Goal: Task Accomplishment & Management: Use online tool/utility

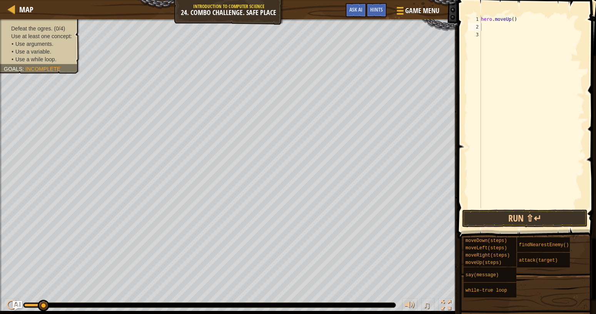
click at [516, 20] on div "hero . moveUp ( )" at bounding box center [532, 119] width 105 height 208
click at [510, 20] on div "hero . moveUp ( )" at bounding box center [532, 119] width 105 height 208
click at [511, 19] on div "hero . moveUp ( )" at bounding box center [532, 119] width 105 height 208
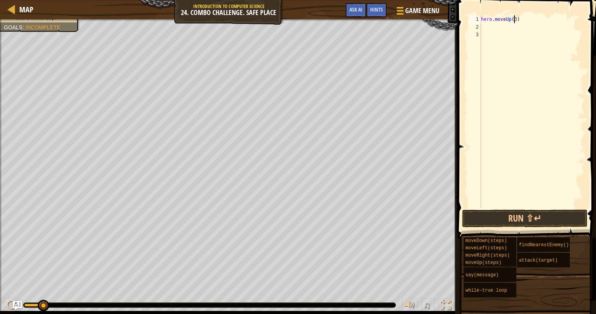
scroll to position [3, 2]
type textarea "hero.moveUp(4)"
click at [487, 25] on div "hero . moveUp ( 4 )" at bounding box center [532, 119] width 105 height 208
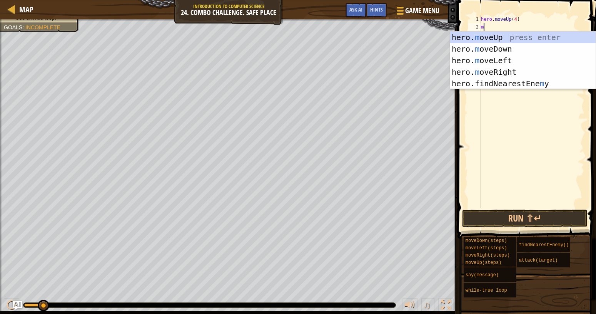
scroll to position [3, 0]
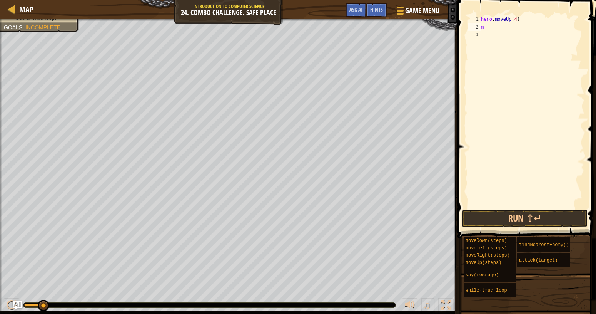
type textarea "mr"
click at [517, 30] on div "hero . moveUp ( 4 ) hero . moveRight ( )" at bounding box center [532, 119] width 105 height 208
click at [519, 28] on div "hero . moveUp ( 4 ) hero . moveRight ( )" at bounding box center [532, 119] width 105 height 208
type textarea "hero.moveRight(4)"
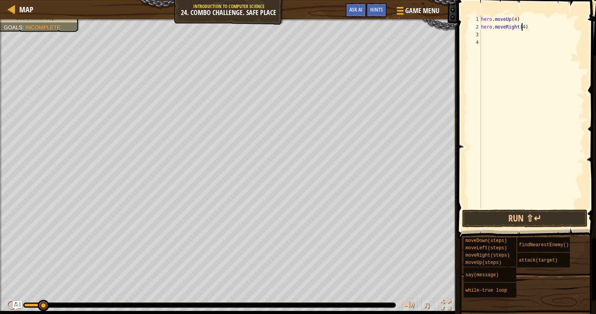
scroll to position [3, 3]
click at [492, 38] on div "hero . moveUp ( 4 ) hero . moveRight ( 4 )" at bounding box center [532, 119] width 105 height 208
click at [492, 33] on div "hero . moveUp ( 4 ) hero . moveRight ( 4 )" at bounding box center [532, 119] width 105 height 208
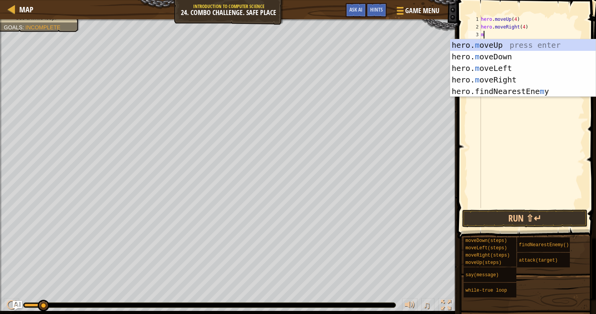
type textarea "md"
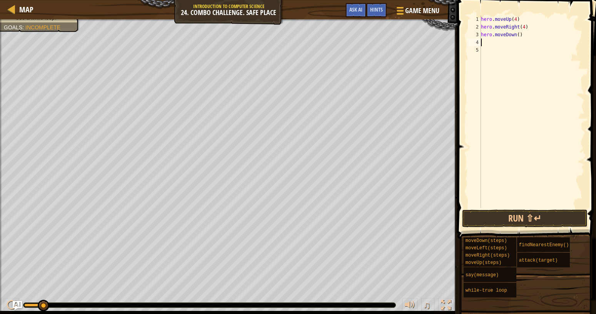
scroll to position [0, 0]
click at [518, 33] on div "hero . moveUp ( 4 ) hero . moveRight ( 4 ) hero . moveDown ( )" at bounding box center [532, 119] width 105 height 208
type textarea "hero.moveDown(3)"
click at [501, 45] on div "hero . moveUp ( 4 ) hero . moveRight ( 4 ) hero . moveDown ( 3 )" at bounding box center [532, 119] width 105 height 208
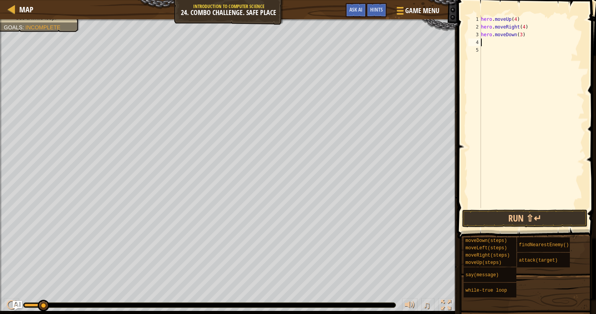
scroll to position [3, 0]
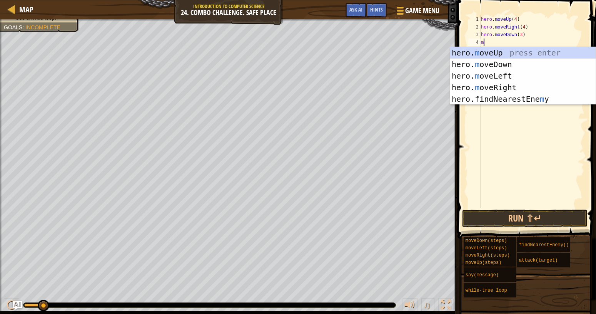
type textarea "ml"
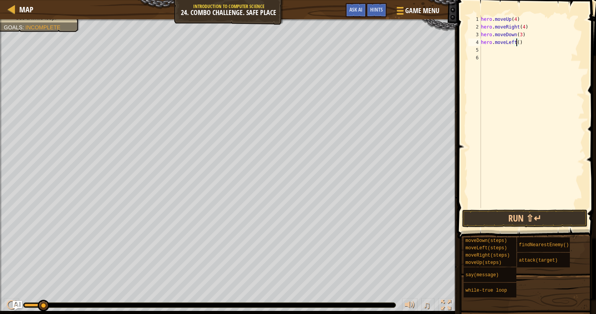
scroll to position [3, 3]
type textarea "hero.moveLeft(2)"
click at [484, 48] on div "hero . moveUp ( 4 ) hero . moveRight ( 4 ) hero . moveDown ( 3 ) hero . moveLef…" at bounding box center [532, 119] width 105 height 208
type textarea "hero.moveLeft(2)"
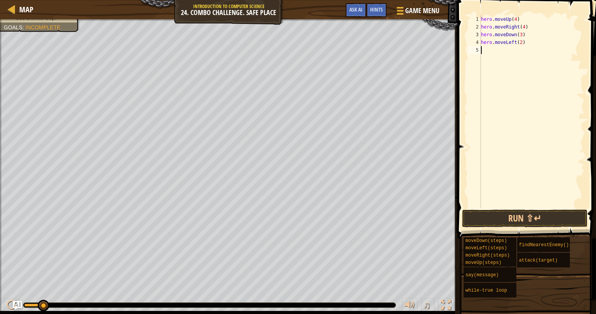
click at [489, 55] on div "hero . moveUp ( 4 ) hero . moveRight ( 4 ) hero . moveDown ( 3 ) hero . moveLef…" at bounding box center [532, 119] width 105 height 208
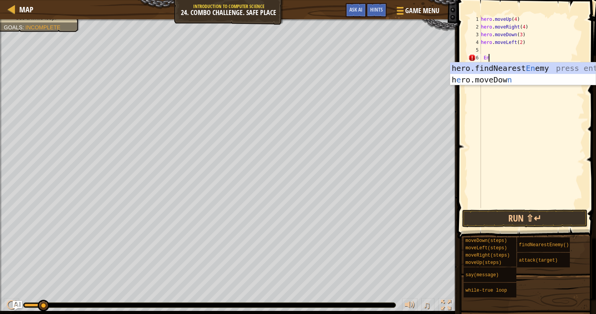
type textarea "E"
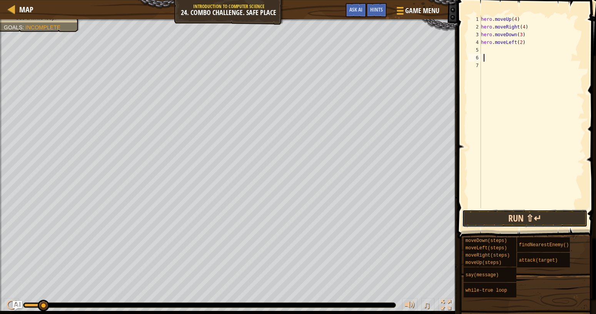
click at [490, 225] on button "Run ⇧↵" at bounding box center [525, 218] width 126 height 18
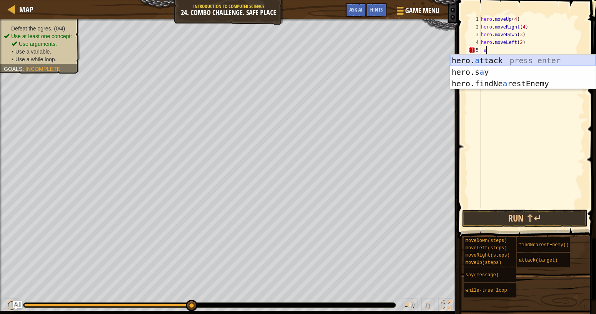
click at [488, 63] on div "hero. a ttack press enter hero.s a y press enter hero.findNe a restEnemy press …" at bounding box center [523, 84] width 146 height 58
type textarea "hero.attack(enemy)"
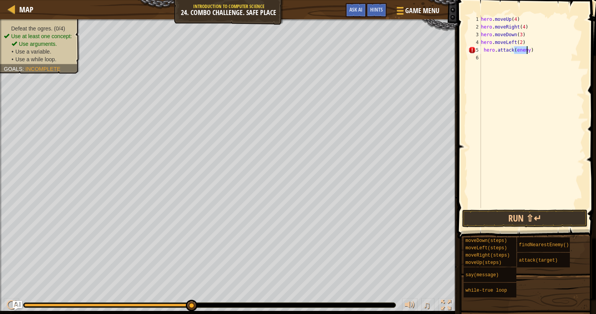
click at [525, 87] on div "hero . moveUp ( 4 ) hero . moveRight ( 4 ) hero . moveDown ( 3 ) hero . moveLef…" at bounding box center [532, 119] width 105 height 208
click at [505, 220] on button "Run ⇧↵" at bounding box center [525, 218] width 126 height 18
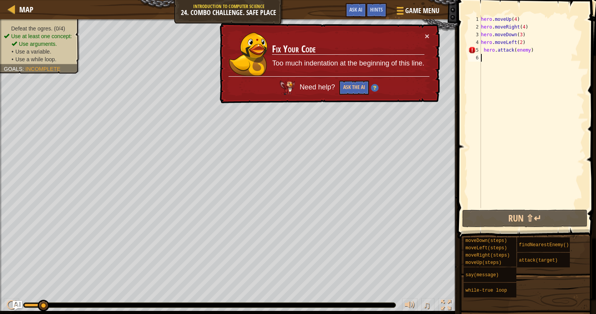
click at [484, 52] on div "hero . moveUp ( 4 ) hero . moveRight ( 4 ) hero . moveDown ( 3 ) hero . moveLef…" at bounding box center [532, 119] width 105 height 208
type textarea "hero.attack(enemy)"
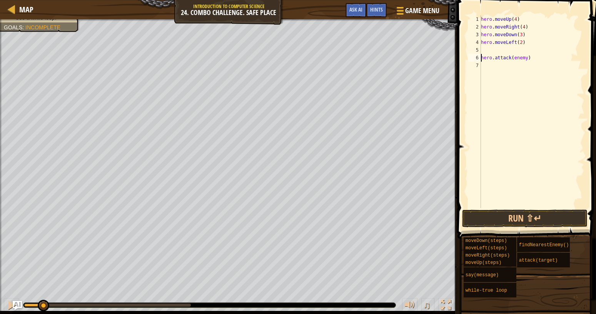
click at [488, 52] on div "hero . moveUp ( 4 ) hero . moveRight ( 4 ) hero . moveDown ( 3 ) hero . moveLef…" at bounding box center [532, 119] width 105 height 208
click at [489, 51] on div "hero . moveUp ( 4 ) hero . moveRight ( 4 ) hero . moveDown ( 3 ) hero . moveLef…" at bounding box center [532, 119] width 105 height 208
type textarea "wh"
drag, startPoint x: 534, startPoint y: 74, endPoint x: 470, endPoint y: 74, distance: 63.1
click at [480, 74] on div "hero . moveUp ( 4 ) hero . moveRight ( 4 ) hero . moveDown ( 3 ) hero . moveLef…" at bounding box center [532, 111] width 105 height 192
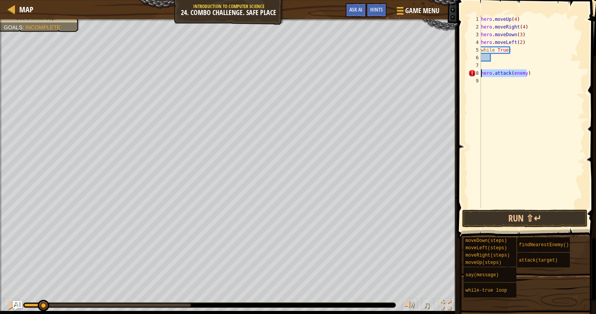
type textarea "hero.attack(enemy)"
click at [485, 58] on div "hero . moveUp ( 4 ) hero . moveRight ( 4 ) hero . moveDown ( 3 ) hero . moveLef…" at bounding box center [532, 119] width 105 height 208
type textarea "f"
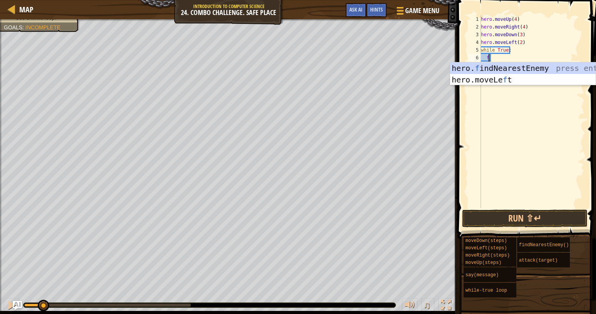
scroll to position [3, 0]
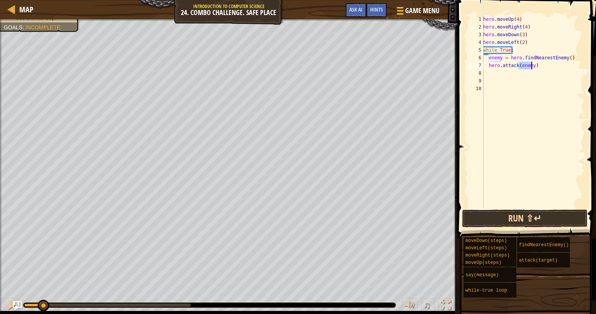
type textarea "hero.attack(enemy)"
click at [510, 219] on button "Run ⇧↵" at bounding box center [525, 218] width 126 height 18
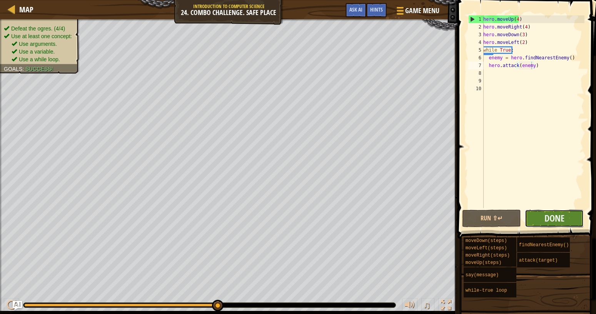
click at [540, 212] on button "Done" at bounding box center [554, 218] width 59 height 18
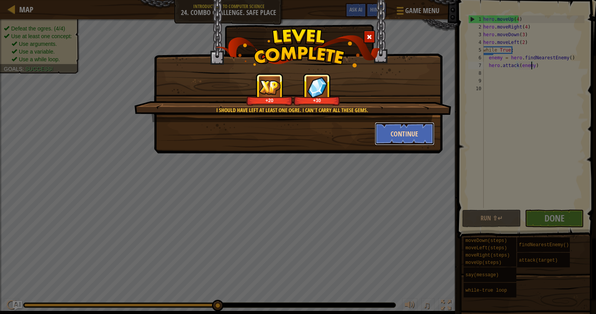
click at [406, 137] on button "Continue" at bounding box center [405, 133] width 60 height 23
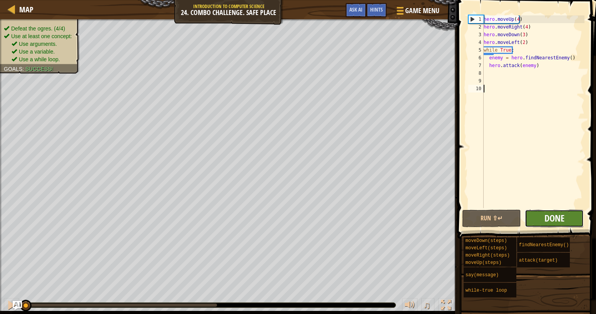
click at [559, 216] on span "Done" at bounding box center [555, 218] width 20 height 12
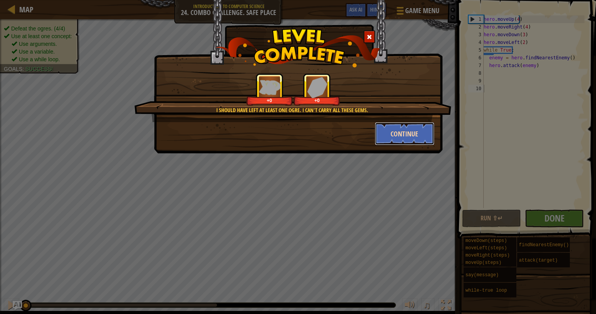
click at [416, 132] on button "Continue" at bounding box center [405, 133] width 60 height 23
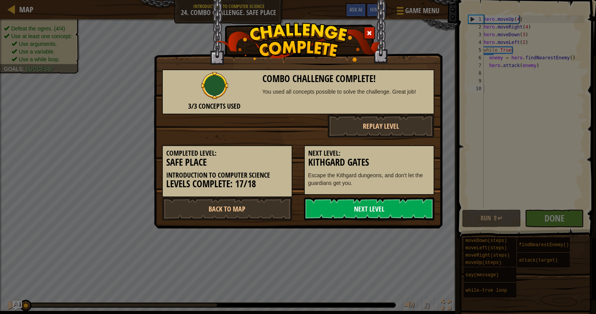
click at [369, 217] on link "Next Level" at bounding box center [369, 208] width 131 height 23
click at [365, 214] on link "Next Level" at bounding box center [369, 208] width 131 height 23
click at [356, 206] on link "Next Level" at bounding box center [369, 208] width 131 height 23
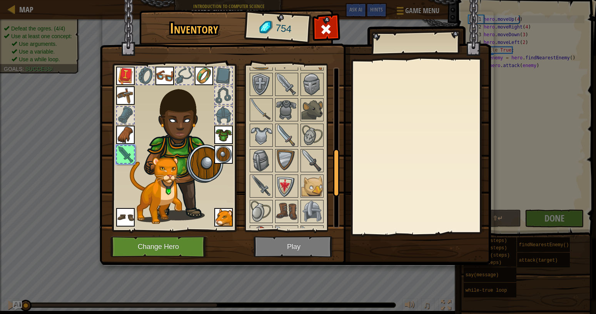
scroll to position [23, 0]
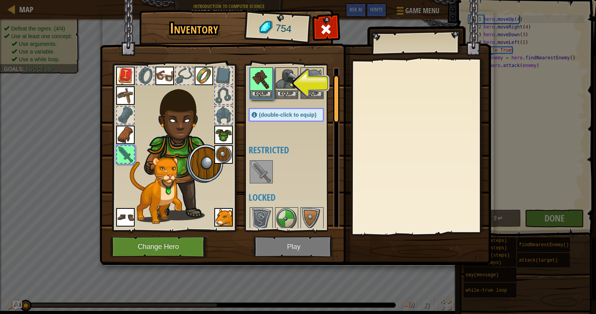
click at [354, 284] on div "Inventory 754 Available Equip Equip Equip Equip Equip Equip Equip Equip Equip E…" at bounding box center [298, 157] width 596 height 314
click at [353, 258] on img at bounding box center [296, 124] width 392 height 279
click at [573, 73] on div "Inventory 754 Available Equip Equip Equip Equip Equip Equip Equip Equip Equip E…" at bounding box center [298, 157] width 596 height 314
click at [537, 64] on div "Inventory 754 Available Equip Equip Equip Equip Equip Equip Equip Equip Equip E…" at bounding box center [298, 157] width 596 height 314
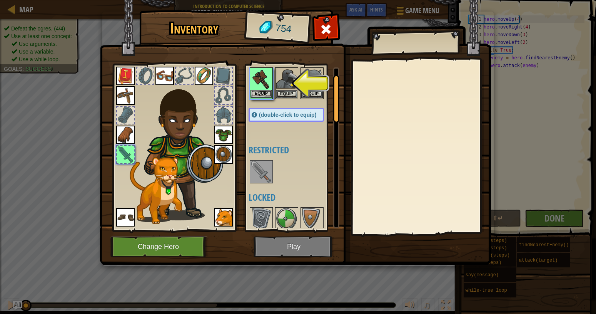
click at [120, 90] on img at bounding box center [125, 95] width 18 height 18
click at [79, 96] on div "Inventory 754 Available Equip Equip Equip Equip Equip Equip Equip Equip Equip E…" at bounding box center [298, 157] width 596 height 314
click at [259, 93] on button "Equip" at bounding box center [262, 94] width 22 height 8
click at [490, 13] on img at bounding box center [296, 124] width 392 height 279
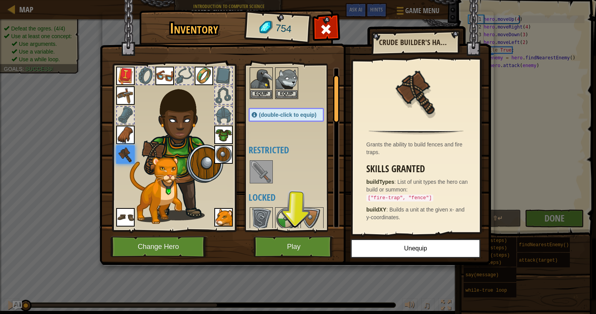
click at [261, 176] on img at bounding box center [262, 172] width 22 height 22
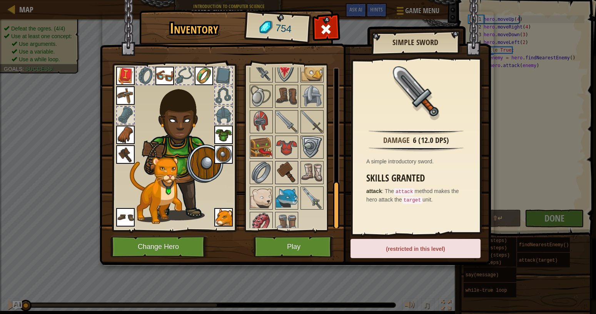
scroll to position [407, 0]
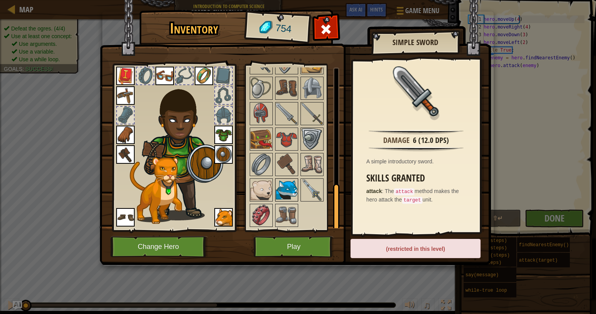
click at [286, 189] on img at bounding box center [287, 190] width 22 height 22
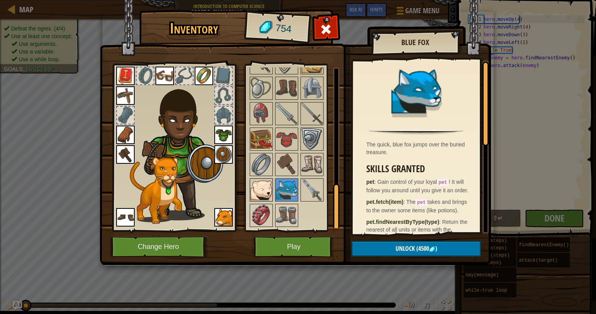
click at [257, 187] on img at bounding box center [262, 190] width 22 height 22
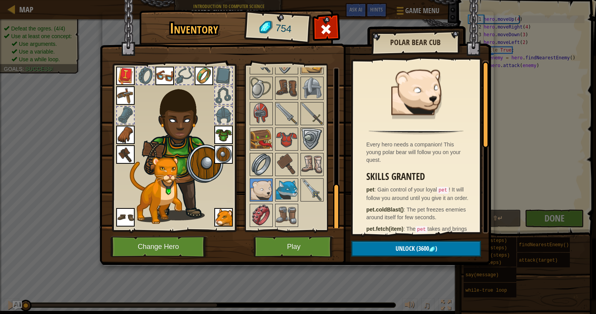
click at [257, 159] on img at bounding box center [262, 165] width 22 height 22
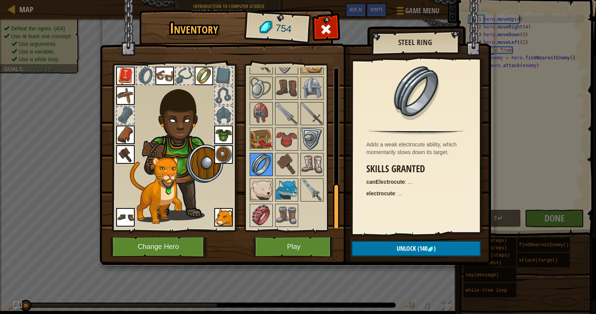
click at [268, 159] on img at bounding box center [262, 165] width 22 height 22
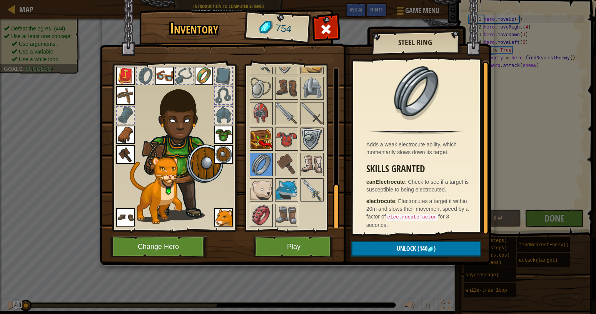
click at [263, 131] on img at bounding box center [262, 139] width 22 height 22
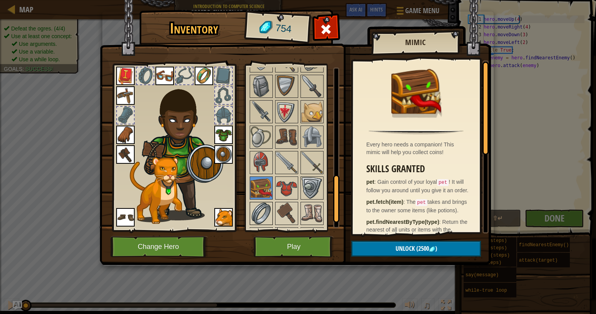
scroll to position [357, 0]
click at [324, 108] on div at bounding box center [294, 75] width 91 height 407
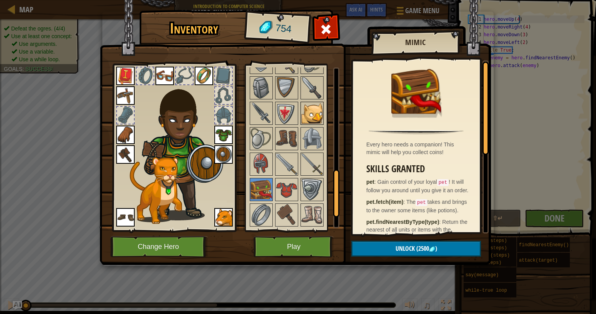
click at [315, 108] on img at bounding box center [312, 113] width 22 height 22
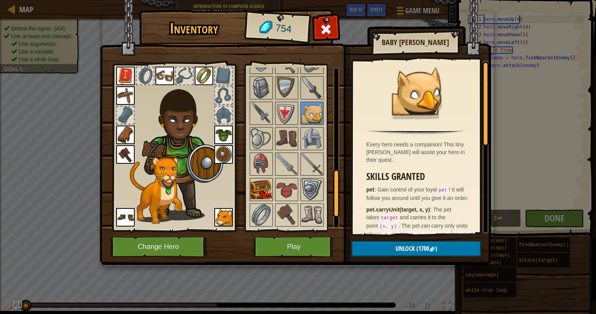
click at [263, 132] on img at bounding box center [262, 139] width 22 height 22
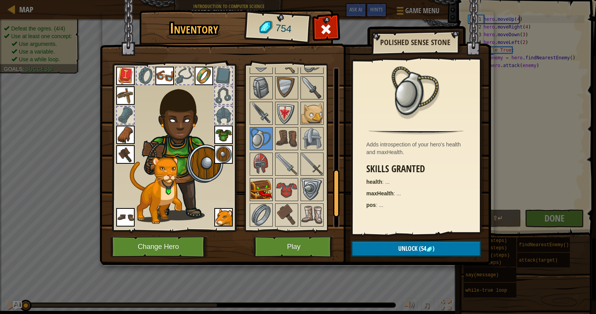
click at [263, 179] on img at bounding box center [262, 190] width 22 height 22
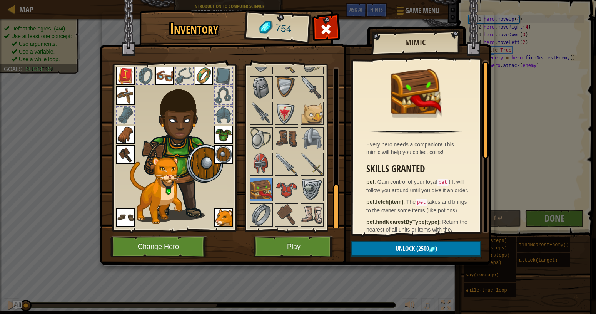
scroll to position [407, 0]
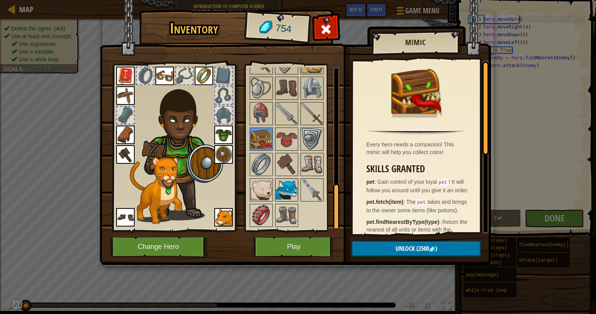
click at [284, 192] on img at bounding box center [287, 190] width 22 height 22
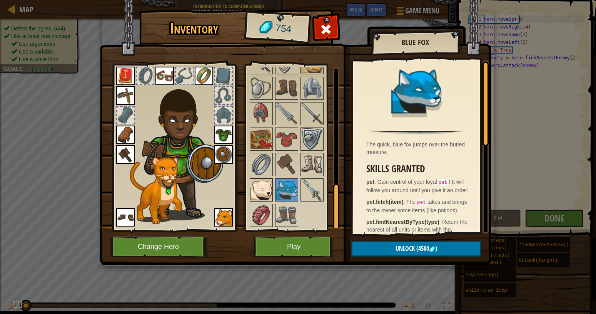
click at [255, 188] on img at bounding box center [262, 190] width 22 height 22
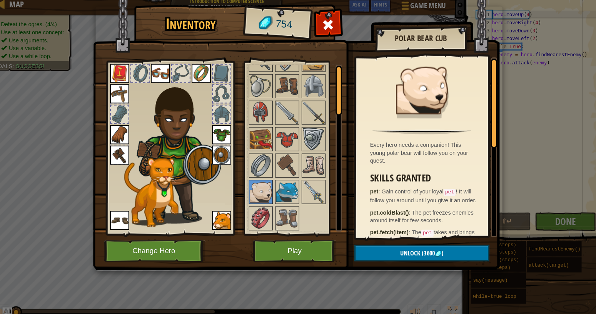
scroll to position [0, 0]
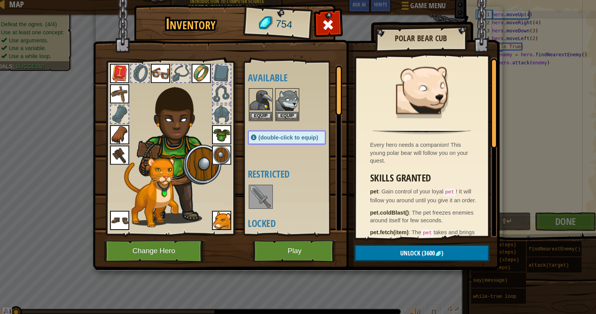
click at [228, 219] on img at bounding box center [223, 217] width 18 height 18
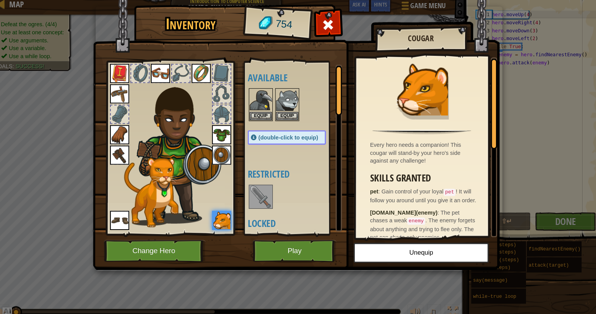
click at [522, 102] on div "Inventory 754 Available Equip Equip Equip Equip Equip Equip Equip Equip Equip E…" at bounding box center [298, 157] width 596 height 314
click at [297, 255] on button "Play" at bounding box center [294, 246] width 80 height 21
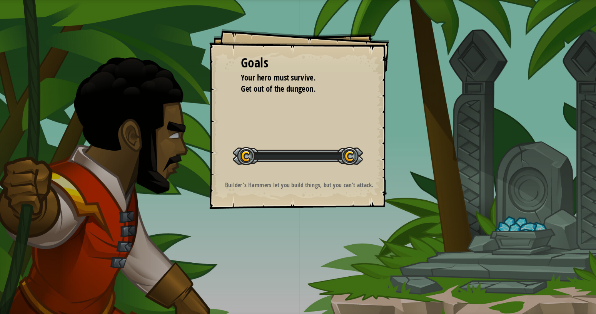
click at [295, 251] on div "Goals Your hero must survive. Get out of the dungeon. Start Level Error loading…" at bounding box center [298, 157] width 596 height 314
click at [294, 244] on div "Goals Your hero must survive. Get out of the dungeon. Start Level Error loading…" at bounding box center [298, 157] width 596 height 314
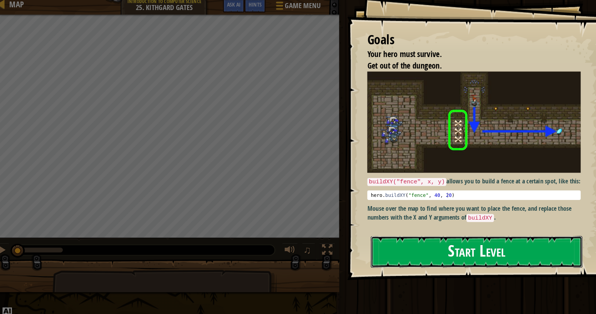
click at [397, 238] on button "Start Level" at bounding box center [469, 247] width 204 height 30
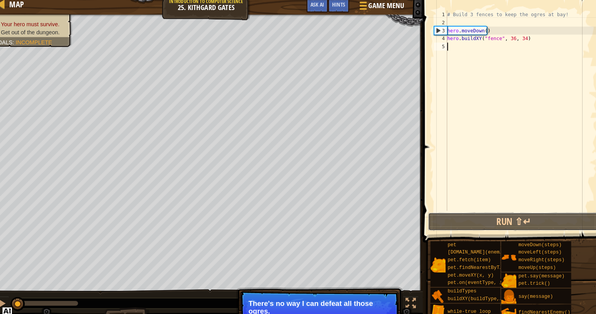
click at [438, 218] on button "Run ⇧↵" at bounding box center [504, 218] width 165 height 18
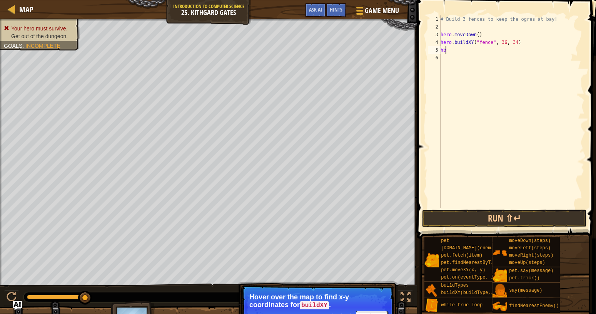
scroll to position [3, 0]
type textarea "h"
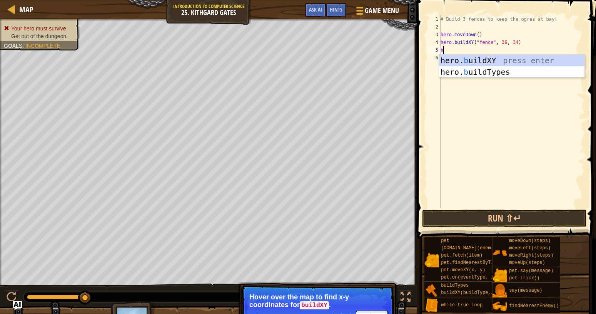
type textarea "b"
click at [458, 58] on div "hero. b uildXY press enter hero. b uildTypes press enter" at bounding box center [512, 78] width 146 height 46
click at [458, 58] on div "# Build 3 fences to keep the ogres at bay! hero . moveDown ( ) hero . buildXY (…" at bounding box center [512, 119] width 146 height 208
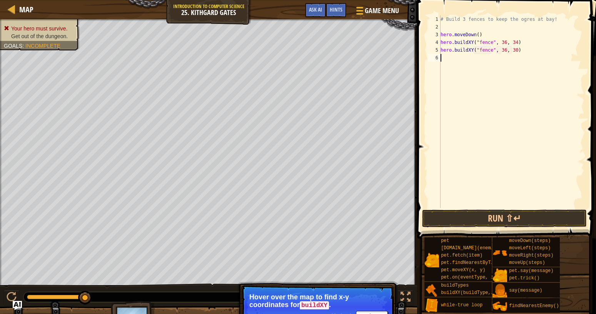
click at [458, 58] on div "# Build 3 fences to keep the ogres at bay! hero . moveDown ( ) hero . buildXY (…" at bounding box center [512, 119] width 146 height 208
click at [464, 52] on div "# Build 3 fences to keep the ogres at bay! hero . moveDown ( ) hero . buildXY (…" at bounding box center [512, 119] width 146 height 208
click at [463, 57] on div "# Build 3 fences to keep the ogres at bay! hero . moveDown ( ) hero . buildXY (…" at bounding box center [512, 119] width 146 height 208
click at [466, 57] on div "# Build 3 fences to keep the ogres at bay! hero . moveDown ( ) hero . buildXY (…" at bounding box center [512, 119] width 146 height 208
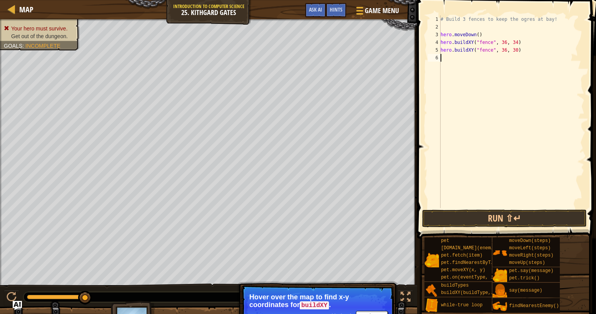
click at [466, 57] on div "# Build 3 fences to keep the ogres at bay! hero . moveDown ( ) hero . buildXY (…" at bounding box center [512, 119] width 146 height 208
click at [512, 52] on div "# Build 3 fences to keep the ogres at bay! hero . moveDown ( ) hero . buildXY (…" at bounding box center [512, 119] width 146 height 208
click at [509, 52] on div "# Build 3 fences to keep the ogres at bay! hero . moveDown ( ) hero . buildXY (…" at bounding box center [512, 119] width 146 height 208
type textarea "hero.buildXY("fence", 36, 30)"
click at [511, 54] on div "# Build 3 fences to keep the ogres at bay! hero . moveDown ( ) hero . buildXY (…" at bounding box center [512, 119] width 146 height 208
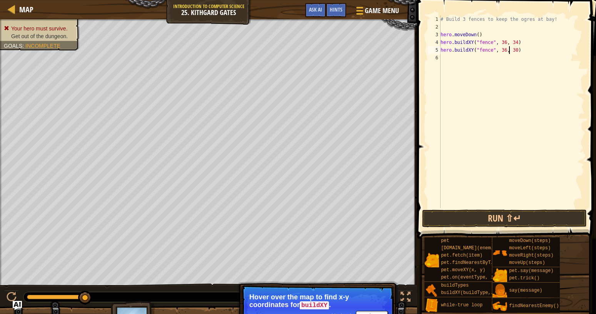
click at [509, 52] on div "# Build 3 fences to keep the ogres at bay! hero . moveDown ( ) hero . buildXY (…" at bounding box center [512, 119] width 146 height 208
click at [507, 81] on div "# Build 3 fences to keep the ogres at bay! hero . moveDown ( ) hero . buildXY (…" at bounding box center [512, 119] width 146 height 208
click at [512, 49] on div "# Build 3 fences to keep the ogres at bay! hero . moveDown ( ) hero . buildXY (…" at bounding box center [512, 119] width 146 height 208
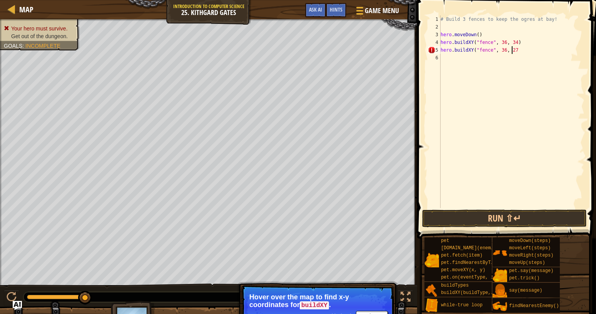
type textarea "hero.buildXY("fence", 36, 27)"
click at [457, 53] on div "# Build 3 fences to keep the ogres at bay! hero . moveDown ( ) hero . buildXY (…" at bounding box center [512, 119] width 146 height 208
click at [457, 55] on div "# Build 3 fences to keep the ogres at bay! hero . moveDown ( ) hero . buildXY (…" at bounding box center [512, 119] width 146 height 208
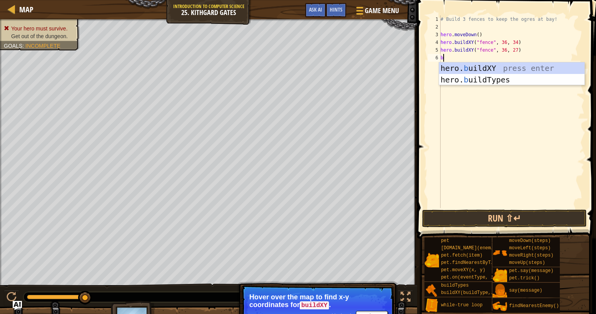
scroll to position [3, 0]
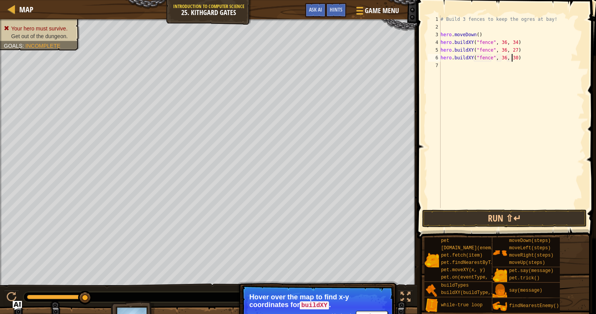
click at [512, 59] on div "# Build 3 fences to keep the ogres at bay! hero . moveDown ( ) hero . buildXY (…" at bounding box center [512, 119] width 146 height 208
type textarea "hero.buildXY("fence", 36, 31)"
click at [469, 220] on button "Run ⇧↵" at bounding box center [504, 218] width 165 height 18
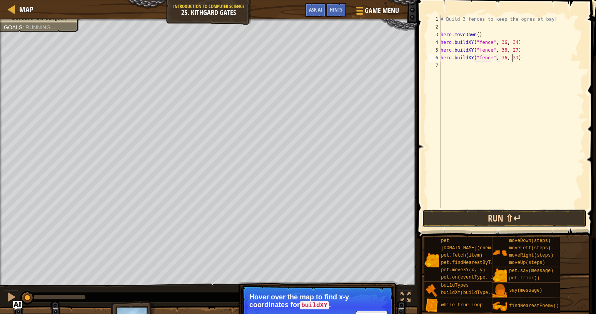
click at [472, 212] on button "Run ⇧↵" at bounding box center [504, 218] width 165 height 18
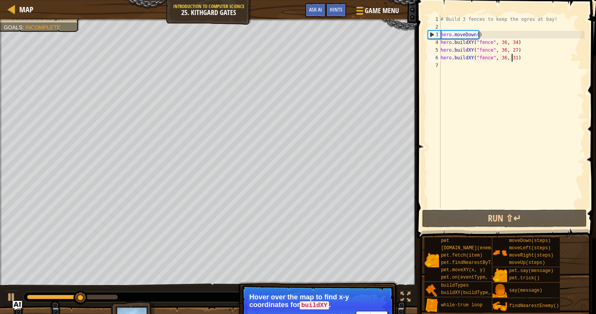
click at [452, 69] on div "# Build 3 fences to keep the ogres at bay! hero . moveDown ( ) hero . buildXY (…" at bounding box center [512, 119] width 146 height 208
click at [450, 64] on div "# Build 3 fences to keep the ogres at bay! hero . moveDown ( ) hero . buildXY (…" at bounding box center [512, 119] width 146 height 208
click at [510, 56] on div "# Build 3 fences to keep the ogres at bay! hero . moveDown ( ) hero . buildXY (…" at bounding box center [512, 119] width 146 height 208
type textarea "hero.buildXY("fence", 36, 31)"
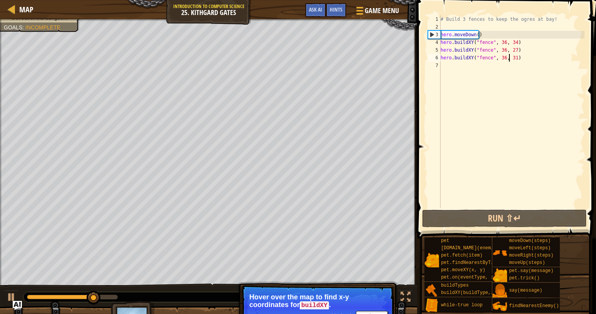
click at [449, 69] on div "# Build 3 fences to keep the ogres at bay! hero . moveDown ( ) hero . buildXY (…" at bounding box center [512, 119] width 146 height 208
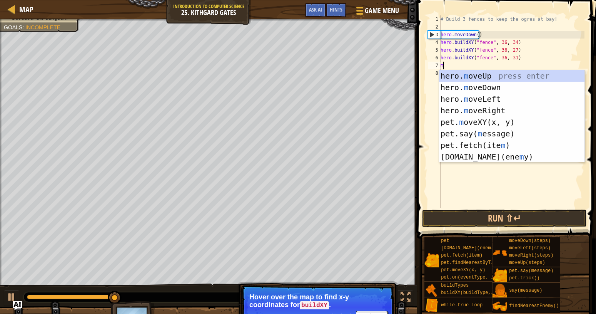
type textarea "mr"
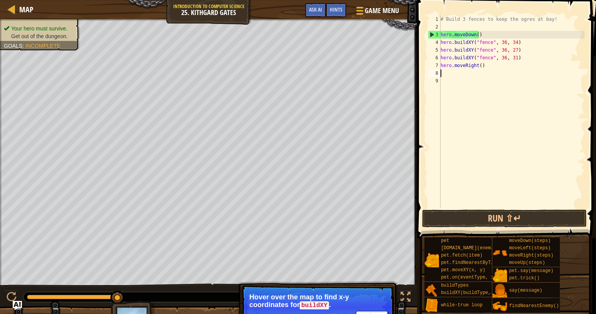
scroll to position [0, 0]
click at [479, 67] on div "# Build 3 fences to keep the ogres at bay! hero . moveDown ( ) hero . buildXY (…" at bounding box center [512, 119] width 146 height 208
type textarea "hero.moveRight(5)"
click at [502, 219] on button "Run ⇧↵" at bounding box center [504, 218] width 165 height 18
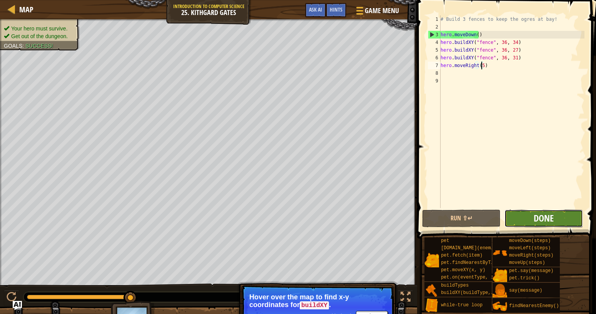
click at [540, 218] on span "Done" at bounding box center [544, 218] width 20 height 12
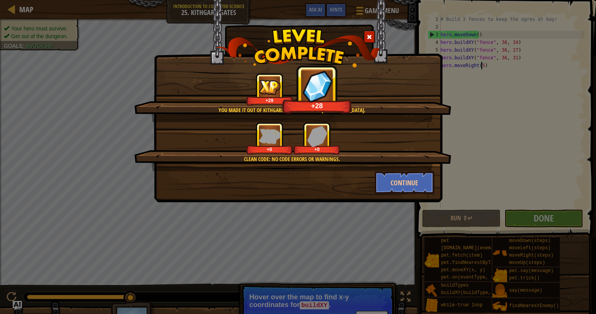
click at [330, 85] on img at bounding box center [318, 86] width 37 height 36
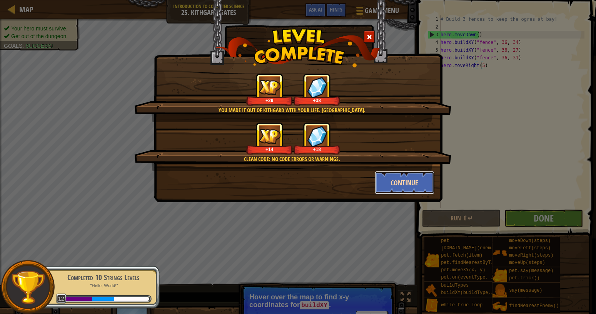
click at [409, 183] on button "Continue" at bounding box center [405, 182] width 60 height 23
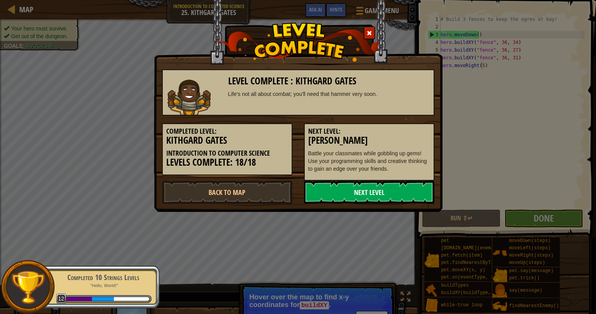
click at [406, 194] on link "Next Level" at bounding box center [369, 192] width 131 height 23
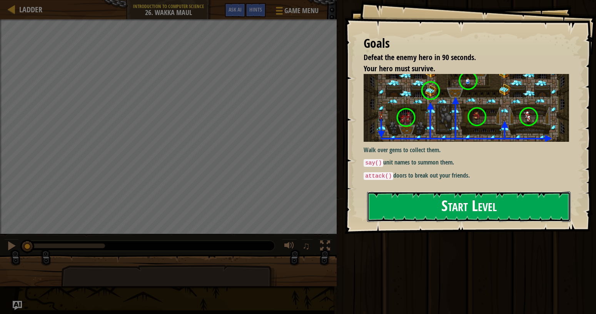
click at [413, 213] on button "Start Level" at bounding box center [469, 206] width 204 height 30
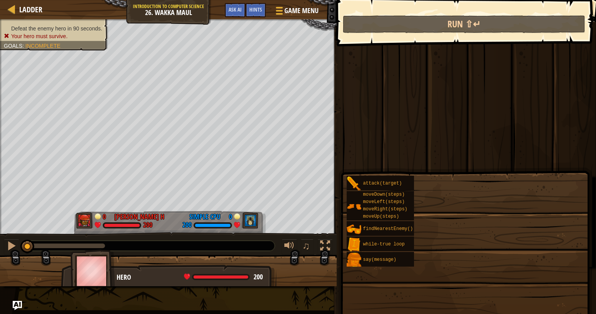
drag, startPoint x: 408, startPoint y: 199, endPoint x: 411, endPoint y: 202, distance: 4.4
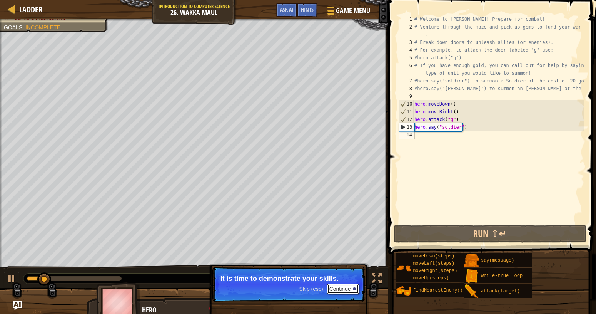
click at [330, 287] on button "Continue" at bounding box center [343, 289] width 32 height 10
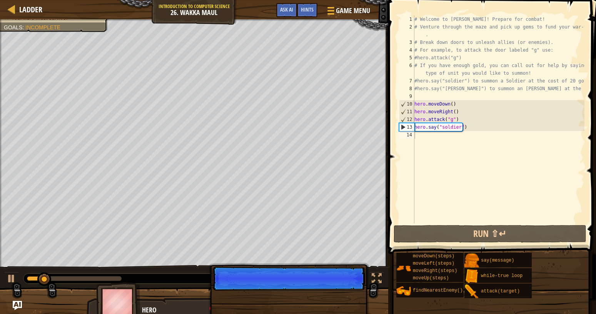
click at [330, 287] on p "Skip (esc) Continue" at bounding box center [289, 278] width 153 height 24
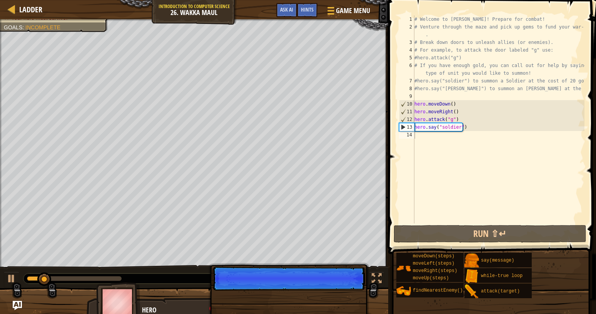
click at [348, 289] on p "Skip (esc) Continue" at bounding box center [289, 278] width 153 height 24
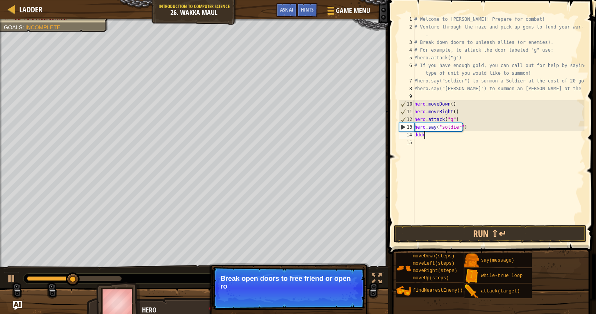
scroll to position [3, 0]
click at [413, 132] on div "# Welcome to [PERSON_NAME]! Prepare for combat! # Venture through the maze and …" at bounding box center [499, 119] width 172 height 208
click at [414, 137] on div "# Welcome to [PERSON_NAME]! Prepare for combat! # Venture through the maze and …" at bounding box center [499, 126] width 172 height 223
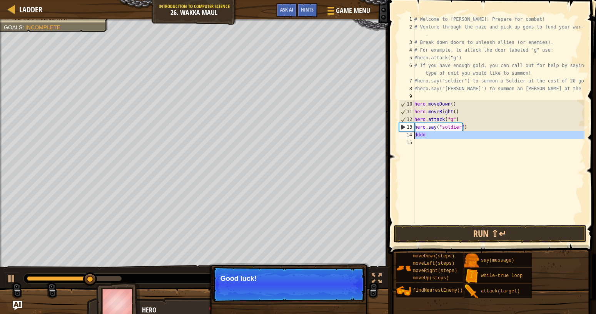
drag, startPoint x: 425, startPoint y: 139, endPoint x: 412, endPoint y: 137, distance: 12.8
click at [413, 137] on div "# Welcome to [PERSON_NAME]! Prepare for combat! # Venture through the maze and …" at bounding box center [499, 119] width 172 height 208
type textarea "dddd"
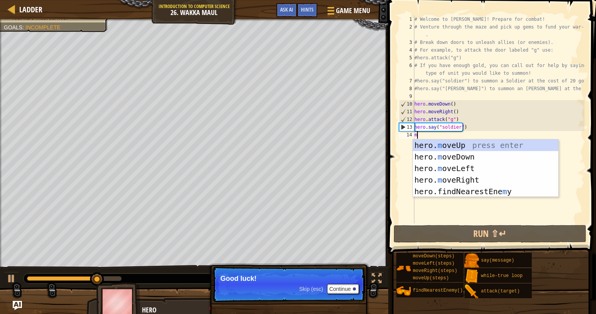
type textarea "mr"
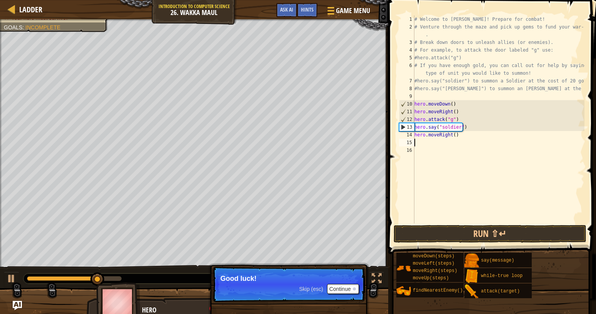
scroll to position [0, 0]
type textarea ",r"
type textarea "mr"
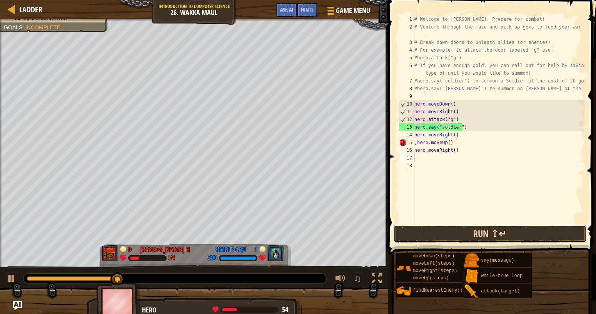
click at [423, 228] on button "Run ⇧↵" at bounding box center [490, 234] width 193 height 18
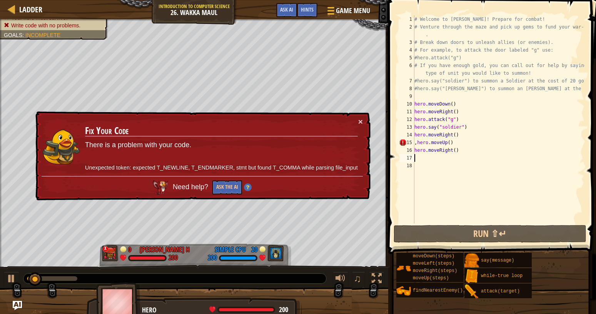
click at [418, 145] on div "# Welcome to [PERSON_NAME]! Prepare for combat! # Venture through the maze and …" at bounding box center [499, 126] width 172 height 223
click at [457, 145] on div "# Welcome to [PERSON_NAME]! Prepare for combat! # Venture through the maze and …" at bounding box center [499, 126] width 172 height 223
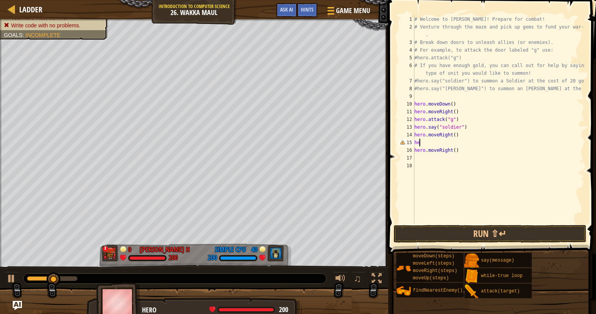
type textarea "h"
type textarea "hero.moveRight()"
click at [434, 237] on button "Run ⇧↵" at bounding box center [490, 234] width 193 height 18
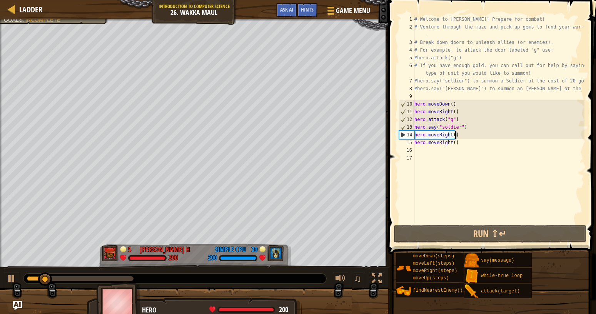
click at [429, 152] on div "# Welcome to [PERSON_NAME]! Prepare for combat! # Venture through the maze and …" at bounding box center [499, 126] width 172 height 223
type textarea "m"
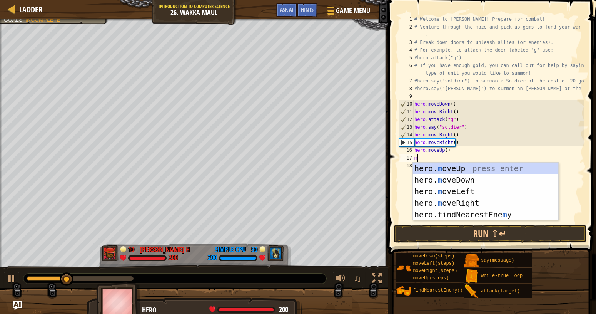
scroll to position [3, 0]
type textarea "mu"
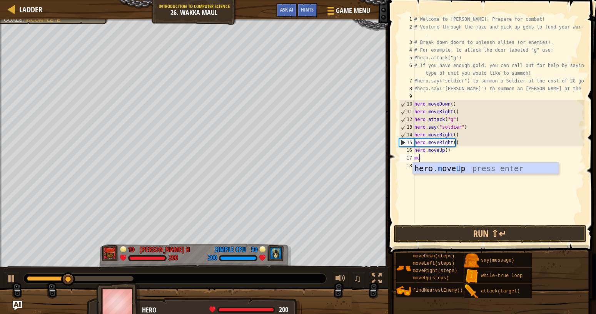
scroll to position [0, 0]
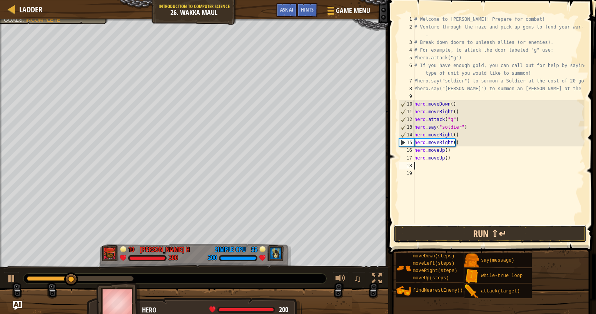
click at [428, 237] on button "Run ⇧↵" at bounding box center [490, 234] width 193 height 18
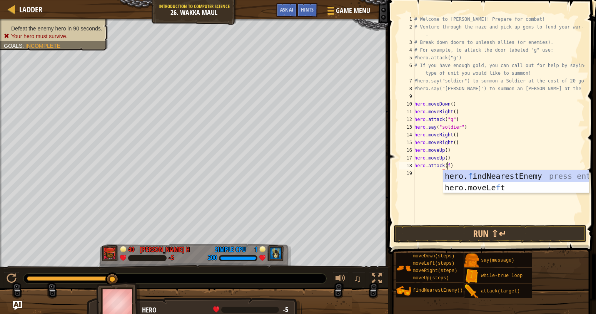
scroll to position [3, 2]
click at [435, 236] on button "Run ⇧↵" at bounding box center [490, 234] width 193 height 18
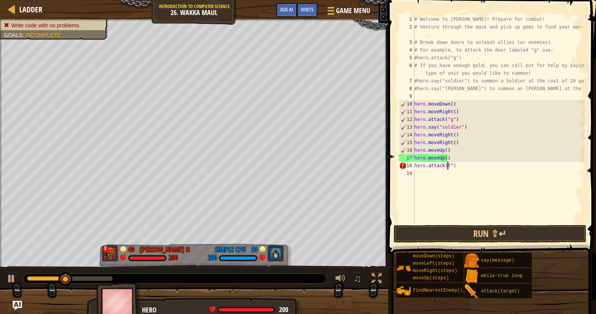
scroll to position [3, 3]
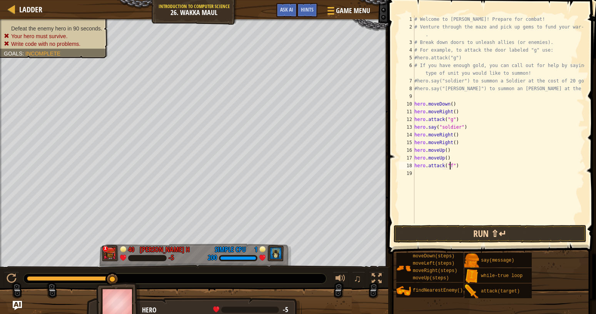
type textarea "hero.attack("f")"
click at [448, 231] on button "Run ⇧↵" at bounding box center [490, 234] width 193 height 18
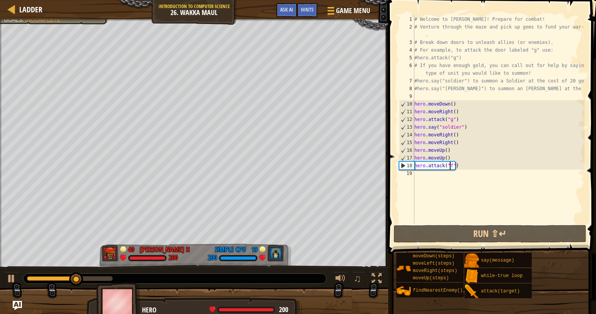
click at [419, 170] on div "# Welcome to [PERSON_NAME]! Prepare for combat! # Venture through the maze and …" at bounding box center [499, 126] width 172 height 223
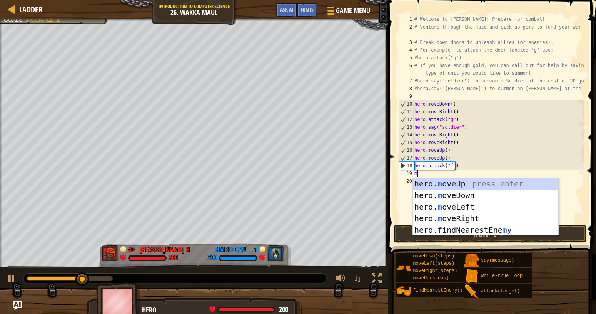
scroll to position [3, 0]
type textarea "mu"
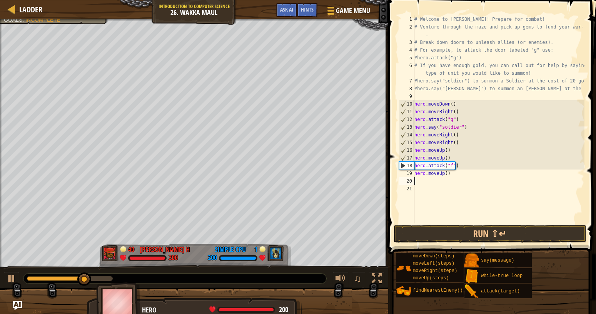
scroll to position [0, 0]
type textarea "mr"
click at [428, 181] on div "# Welcome to [PERSON_NAME]! Prepare for combat! # Venture through the maze and …" at bounding box center [499, 126] width 172 height 223
type textarea "mr"
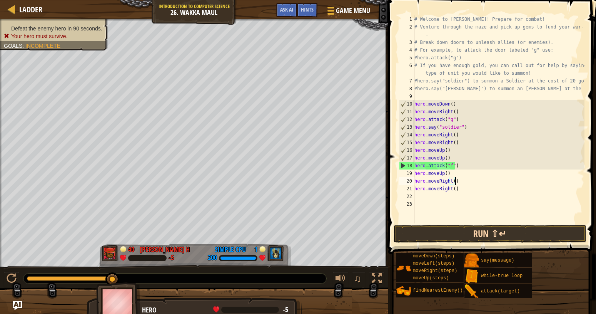
type textarea "hero.moveRight()"
click at [441, 244] on span at bounding box center [493, 116] width 214 height 276
click at [437, 235] on button "Run ⇧↵" at bounding box center [490, 234] width 193 height 18
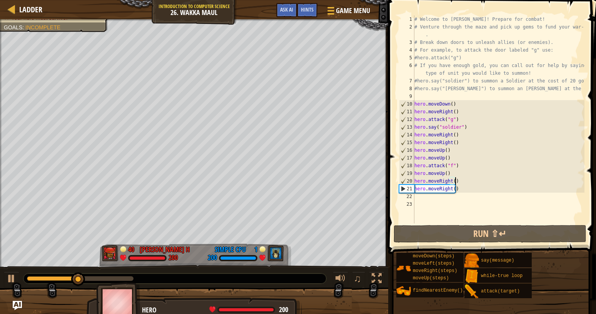
click at [418, 196] on div "# Welcome to [PERSON_NAME]! Prepare for combat! # Venture through the maze and …" at bounding box center [499, 126] width 172 height 223
click at [423, 199] on div "# Welcome to [PERSON_NAME]! Prepare for combat! # Venture through the maze and …" at bounding box center [499, 126] width 172 height 223
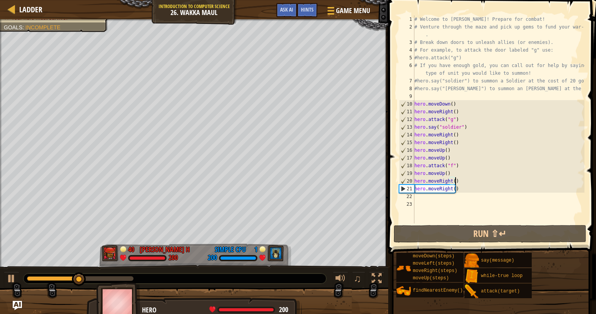
click at [423, 199] on div "# Welcome to [PERSON_NAME]! Prepare for combat! # Venture through the maze and …" at bounding box center [499, 126] width 172 height 223
click at [423, 197] on div "# Welcome to [PERSON_NAME]! Prepare for combat! # Venture through the maze and …" at bounding box center [499, 126] width 172 height 223
click at [457, 197] on div "# Welcome to [PERSON_NAME]! Prepare for combat! # Venture through the maze and …" at bounding box center [499, 119] width 172 height 208
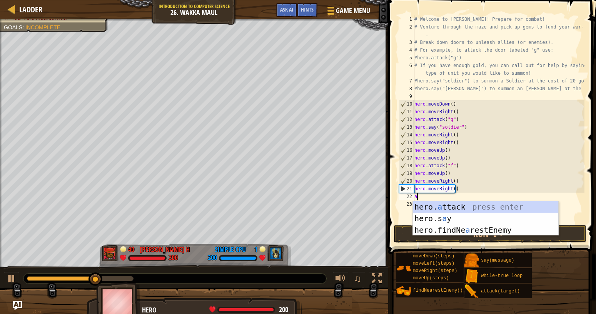
scroll to position [3, 0]
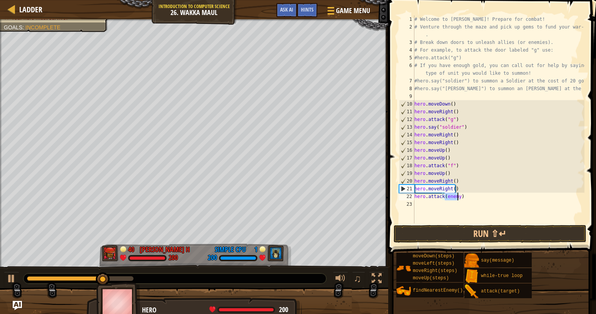
type textarea "hero.attack(e)"
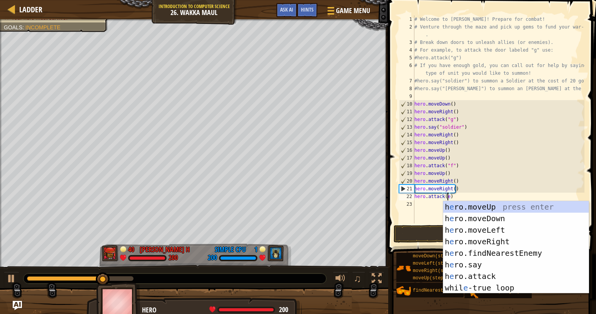
scroll to position [3, 2]
click at [414, 206] on div "23" at bounding box center [406, 204] width 15 height 8
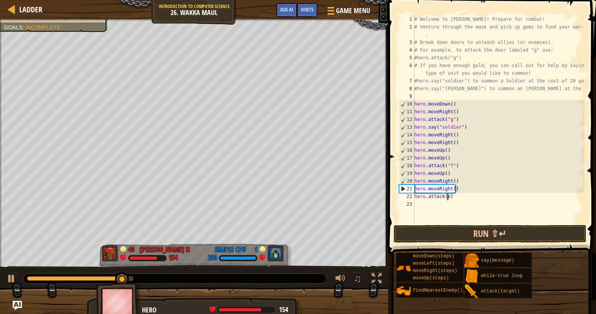
click at [447, 199] on div "# Welcome to [PERSON_NAME]! Prepare for combat! # Venture through the maze and …" at bounding box center [499, 126] width 172 height 223
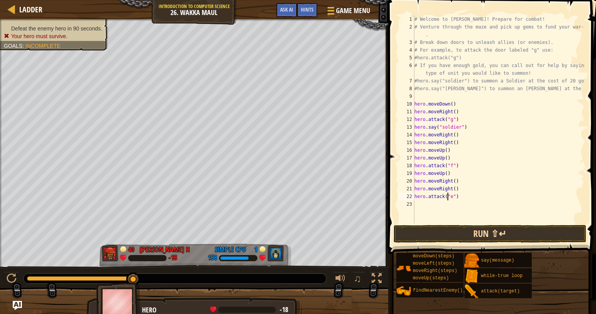
type textarea "hero.attack("e")"
click at [435, 230] on button "Run ⇧↵" at bounding box center [490, 234] width 193 height 18
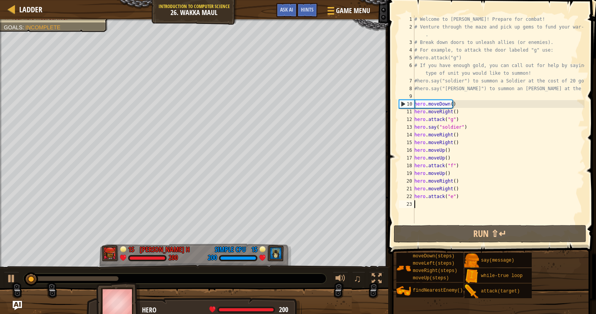
click at [440, 204] on div "# Welcome to [PERSON_NAME]! Prepare for combat! # Venture through the maze and …" at bounding box center [499, 126] width 172 height 223
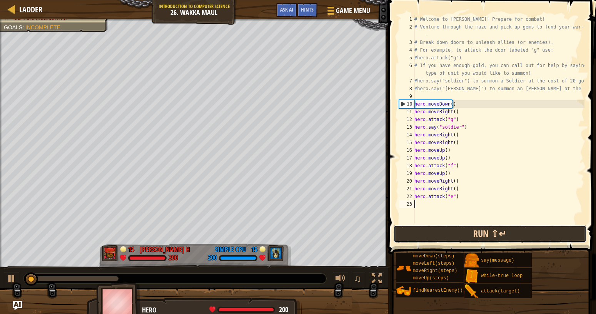
click at [447, 230] on button "Run ⇧↵" at bounding box center [490, 234] width 193 height 18
click at [450, 233] on button "Run ⇧↵" at bounding box center [490, 234] width 193 height 18
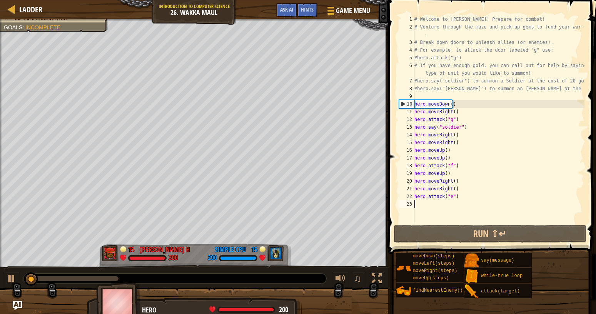
type textarea "M"
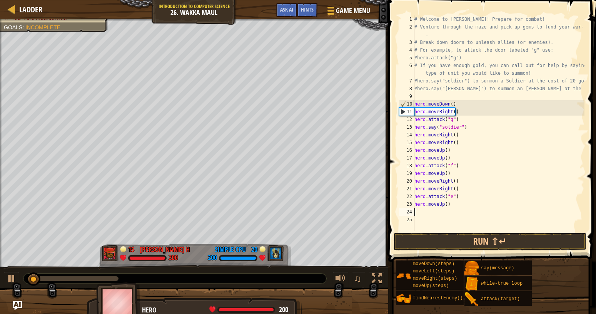
scroll to position [0, 0]
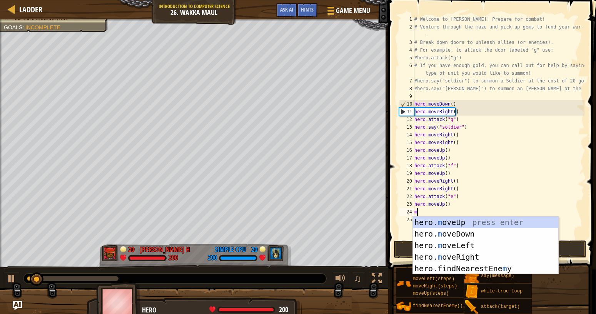
type textarea "mr"
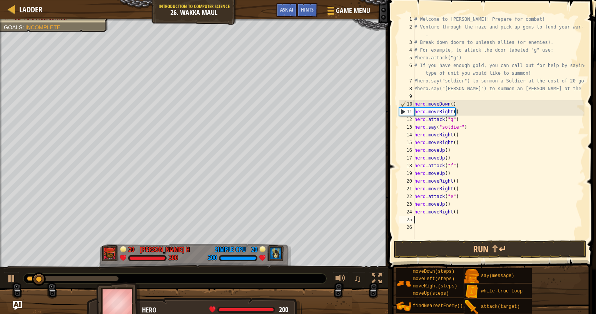
scroll to position [3, 0]
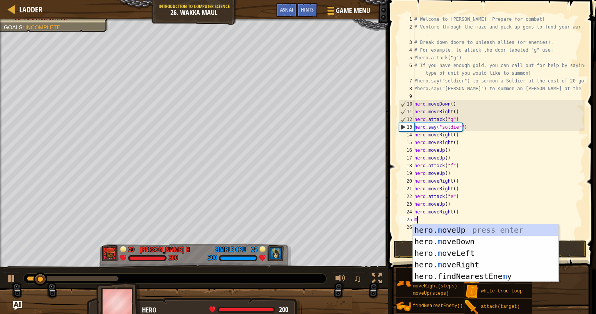
type textarea "mr"
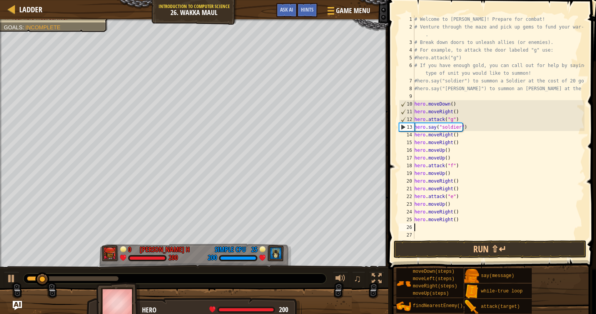
scroll to position [0, 0]
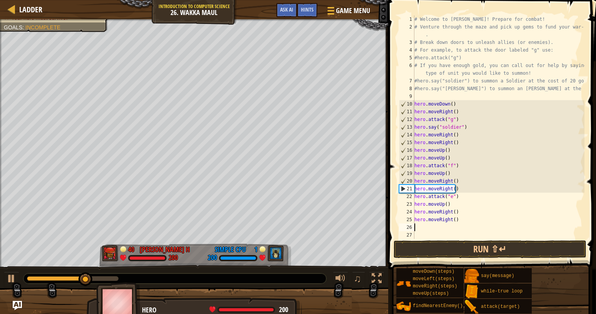
click at [413, 187] on div "# Welcome to [PERSON_NAME]! Prepare for combat! # Venture through the maze and …" at bounding box center [499, 126] width 172 height 223
click at [465, 190] on div "# Welcome to [PERSON_NAME]! Prepare for combat! # Venture through the maze and …" at bounding box center [499, 126] width 172 height 223
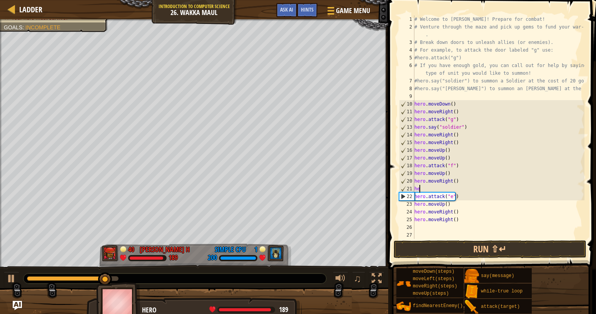
type textarea "h"
type textarea "hero.moveRight()"
click at [427, 236] on div "# Welcome to [PERSON_NAME]! Prepare for combat! # Venture through the maze and …" at bounding box center [499, 134] width 172 height 239
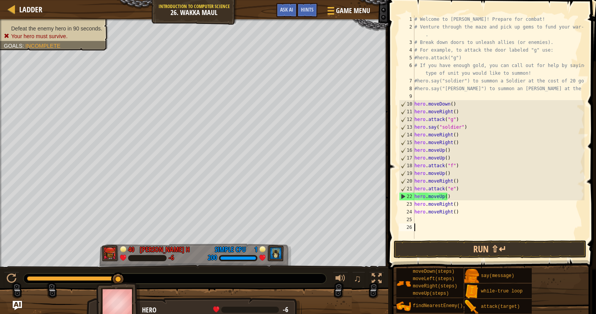
click at [417, 215] on div "# Welcome to [PERSON_NAME]! Prepare for combat! # Venture through the maze and …" at bounding box center [499, 134] width 172 height 239
type textarea "hero.moveRight()"
click at [417, 216] on div "# Welcome to [PERSON_NAME]! Prepare for combat! # Venture through the maze and …" at bounding box center [499, 134] width 172 height 239
type textarea "m"
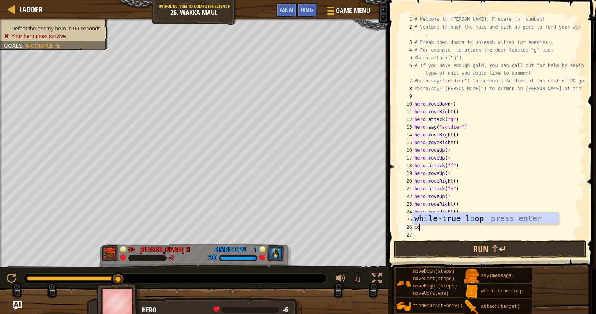
type textarea "i"
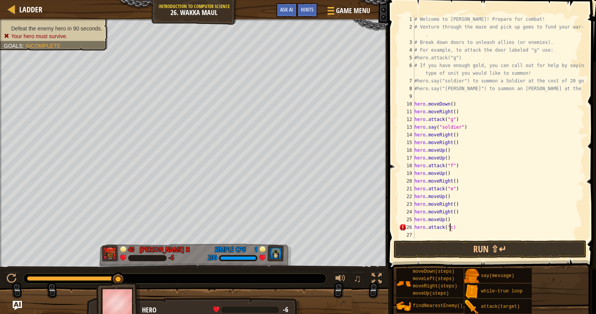
scroll to position [3, 3]
type textarea "hero.attack("c")"
click at [430, 234] on div "# Welcome to [PERSON_NAME]! Prepare for combat! # Venture through the maze and …" at bounding box center [499, 134] width 172 height 239
click at [433, 253] on button "Run ⇧↵" at bounding box center [490, 249] width 193 height 18
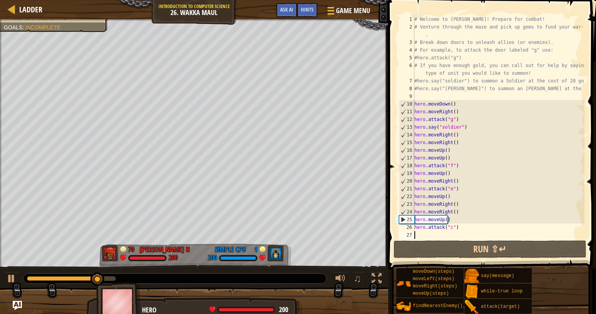
click at [448, 210] on div "# Welcome to [PERSON_NAME]! Prepare for combat! # Venture through the maze and …" at bounding box center [499, 134] width 172 height 239
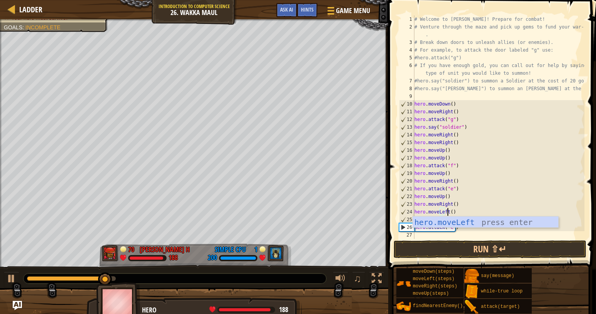
scroll to position [3, 3]
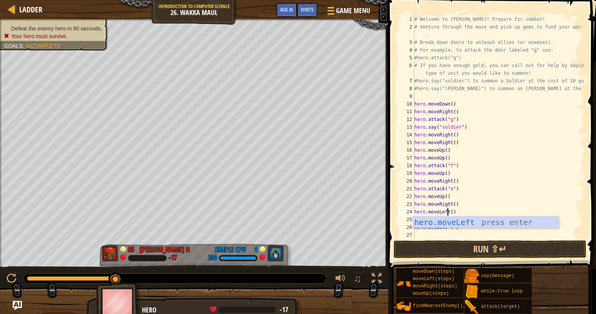
click at [449, 203] on div "# Welcome to [PERSON_NAME]! Prepare for combat! # Venture through the maze and …" at bounding box center [499, 134] width 172 height 239
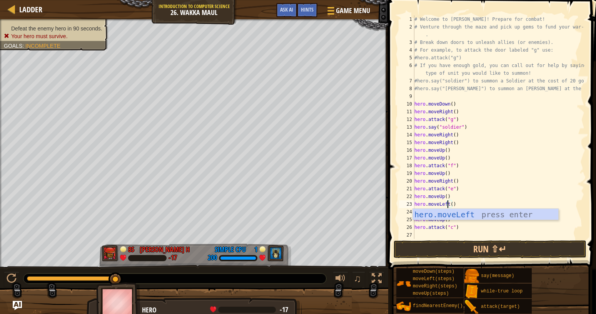
click at [452, 229] on div "# Welcome to [PERSON_NAME]! Prepare for combat! # Venture through the maze and …" at bounding box center [499, 134] width 172 height 239
type textarea "hero.attack("c")"
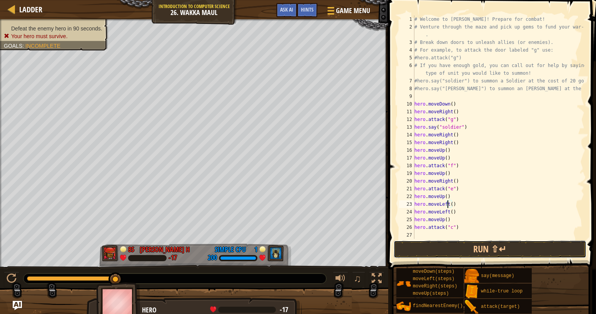
click at [459, 252] on button "Run ⇧↵" at bounding box center [490, 249] width 193 height 18
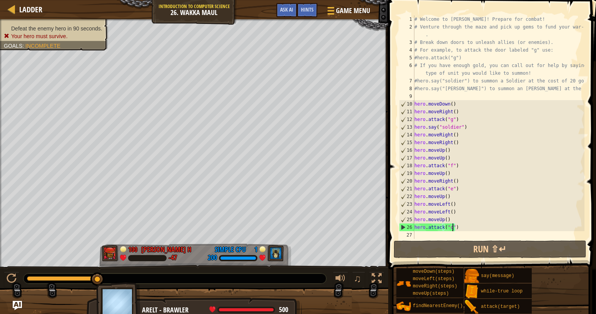
click at [420, 236] on div "# Welcome to [PERSON_NAME]! Prepare for combat! # Venture through the maze and …" at bounding box center [499, 134] width 172 height 239
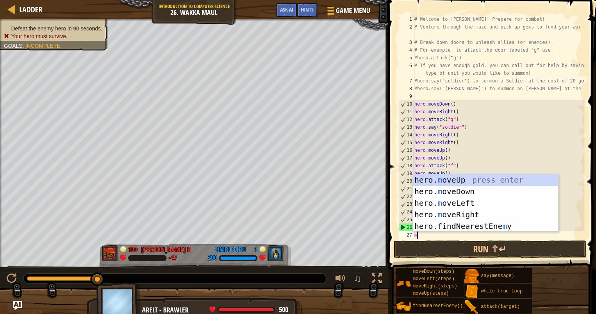
scroll to position [3, 0]
type textarea "md"
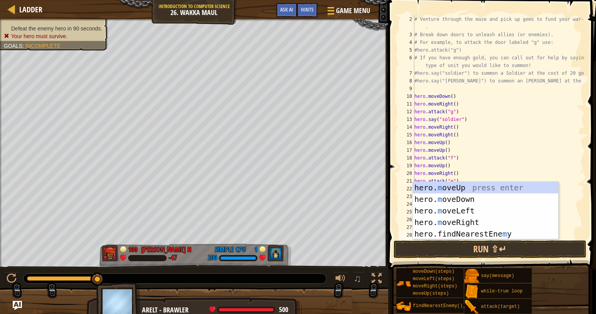
scroll to position [8, 0]
type textarea "md"
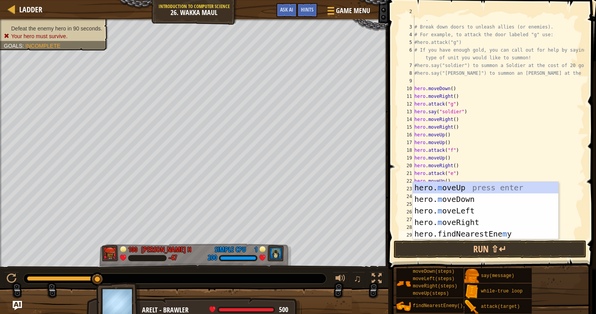
scroll to position [15, 0]
type textarea "md"
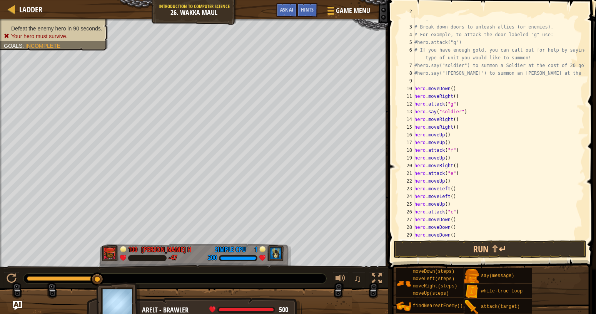
scroll to position [0, 0]
click at [530, 248] on button "Run ⇧↵" at bounding box center [490, 249] width 193 height 18
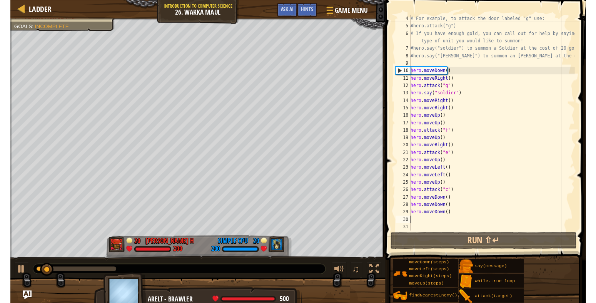
scroll to position [31, 0]
